Goal: Complete application form

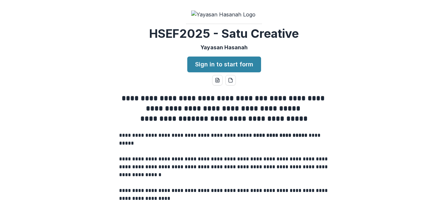
drag, startPoint x: 423, startPoint y: 30, endPoint x: 422, endPoint y: 39, distance: 8.9
click at [422, 39] on div "**********" at bounding box center [224, 106] width 448 height 212
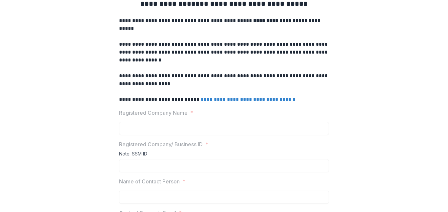
scroll to position [128, 0]
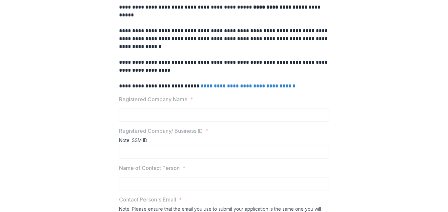
click at [144, 103] on p "Registered Company Name" at bounding box center [153, 99] width 69 height 8
click at [142, 145] on div "Note: SSM ID" at bounding box center [224, 141] width 210 height 8
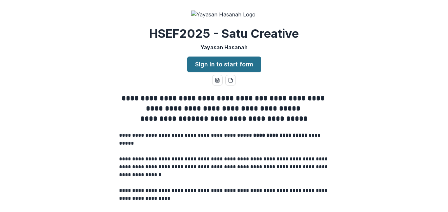
click at [222, 72] on link "Sign in to start form" at bounding box center [224, 64] width 74 height 16
click at [235, 72] on link "Sign in to start form" at bounding box center [224, 64] width 74 height 16
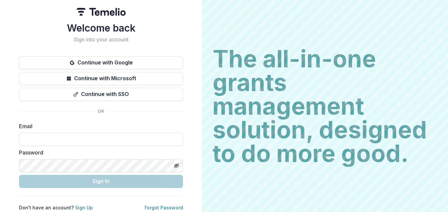
drag, startPoint x: 0, startPoint y: 0, endPoint x: 320, endPoint y: 47, distance: 323.7
click at [320, 47] on h2 "The all-in-one grants management solution, designed to do more good." at bounding box center [325, 106] width 225 height 118
